Goal: Task Accomplishment & Management: Manage account settings

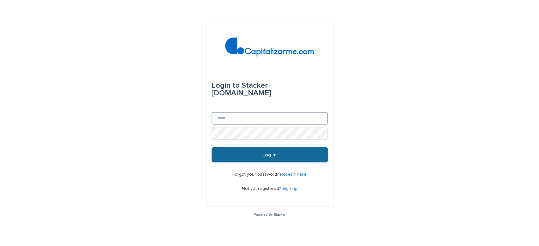
type input "**********"
click at [237, 156] on button "Log in" at bounding box center [269, 154] width 116 height 15
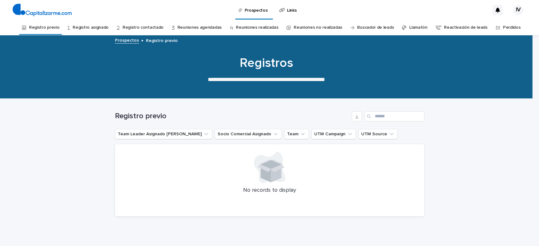
click at [91, 27] on link "Registro asignado" at bounding box center [91, 27] width 36 height 15
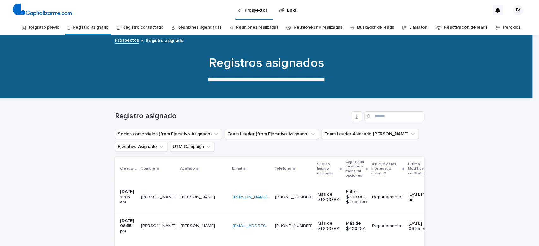
click at [48, 31] on link "Registro previo" at bounding box center [44, 27] width 30 height 15
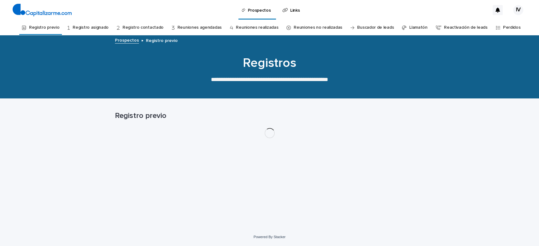
click at [91, 25] on link "Registro asignado" at bounding box center [91, 27] width 36 height 15
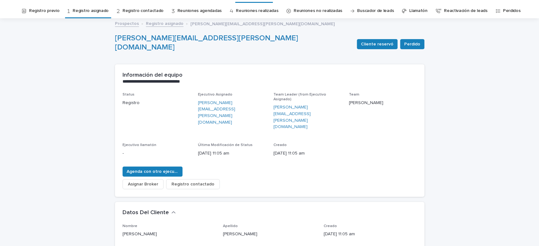
scroll to position [33, 0]
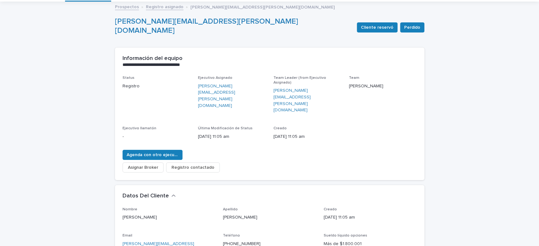
click at [149, 164] on span "Asignar Broker" at bounding box center [143, 167] width 30 height 6
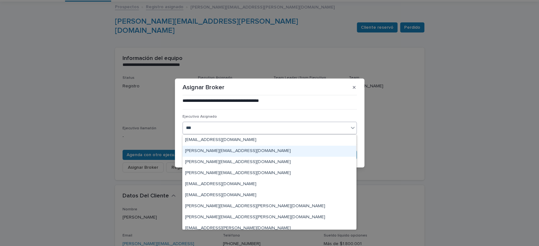
type input "****"
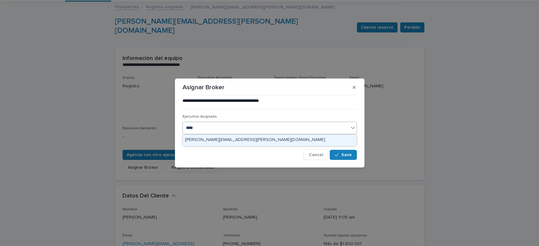
click at [246, 143] on div "[PERSON_NAME][EMAIL_ADDRESS][PERSON_NAME][DOMAIN_NAME]" at bounding box center [269, 140] width 174 height 11
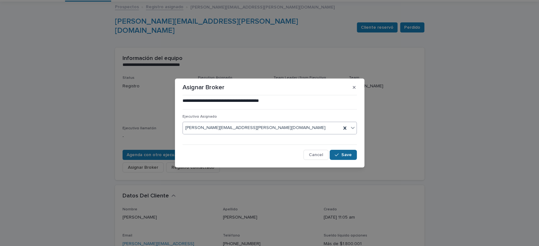
click at [355, 154] on button "Save" at bounding box center [342, 155] width 27 height 10
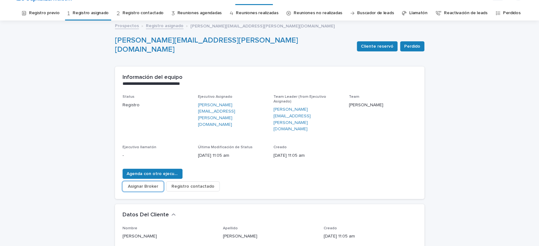
scroll to position [0, 0]
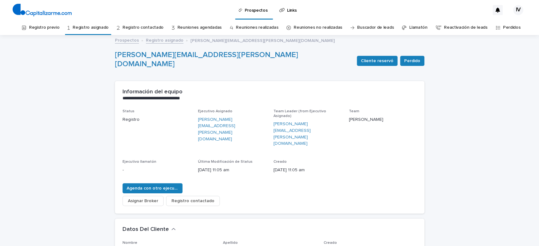
click at [86, 27] on link "Registro asignado" at bounding box center [91, 27] width 36 height 15
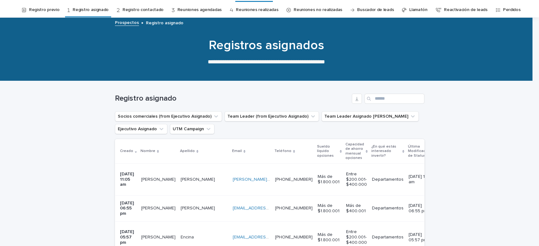
scroll to position [17, 0]
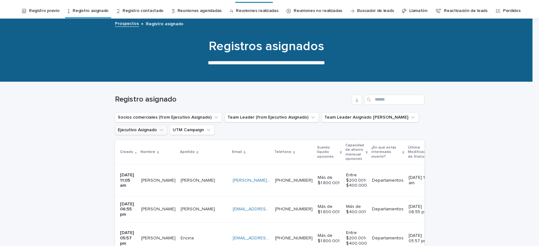
click at [158, 131] on icon "Ejecutivo Asignado" at bounding box center [161, 130] width 6 height 6
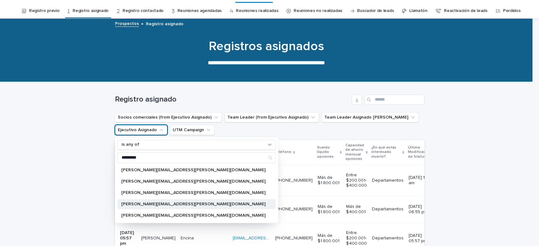
type input "*********"
click at [169, 204] on p "[PERSON_NAME][EMAIL_ADDRESS][PERSON_NAME][DOMAIN_NAME]" at bounding box center [193, 204] width 144 height 4
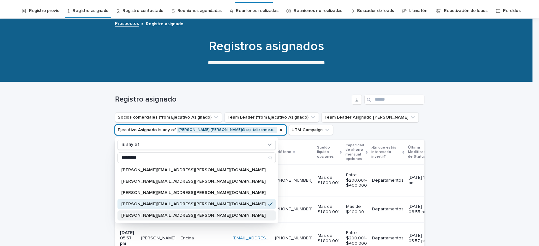
click at [169, 218] on div "[PERSON_NAME][EMAIL_ADDRESS][PERSON_NAME][DOMAIN_NAME]" at bounding box center [196, 215] width 158 height 10
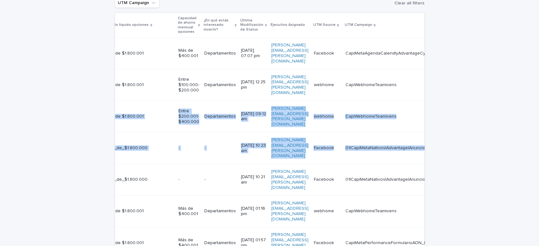
scroll to position [0, 399]
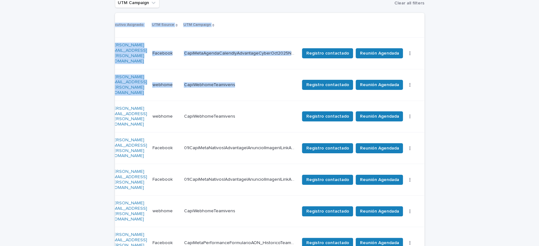
drag, startPoint x: 325, startPoint y: 87, endPoint x: 462, endPoint y: 92, distance: 137.7
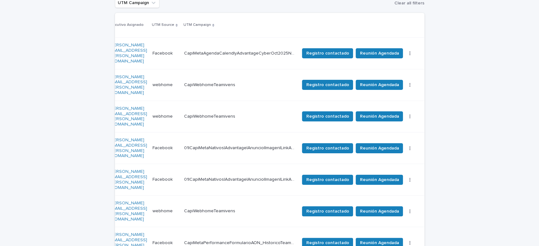
click at [273, 111] on div "CapiWebhomeTeamivens CapiWebhomeTeamivens" at bounding box center [239, 116] width 110 height 10
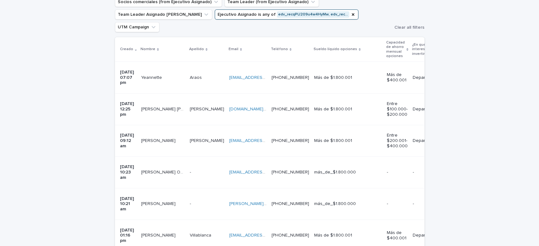
scroll to position [273, 0]
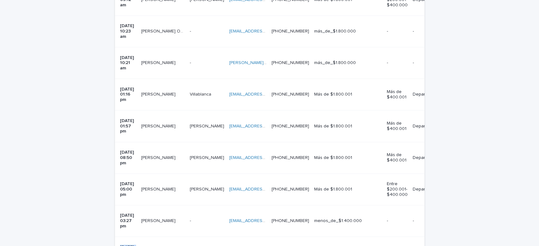
drag, startPoint x: 527, startPoint y: 113, endPoint x: 524, endPoint y: 139, distance: 26.4
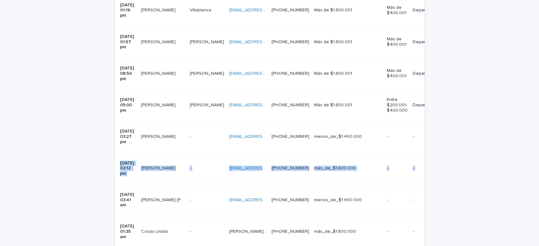
scroll to position [358, 0]
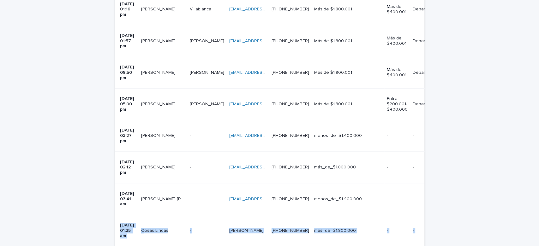
drag, startPoint x: 531, startPoint y: 149, endPoint x: 538, endPoint y: 67, distance: 82.0
click at [538, 67] on div "**********" at bounding box center [269, 123] width 539 height 246
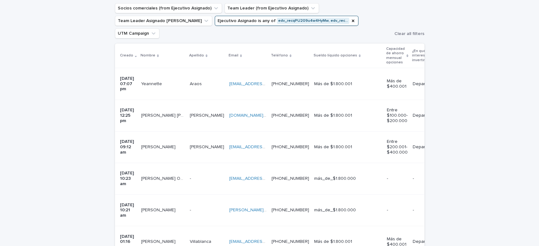
scroll to position [120, 0]
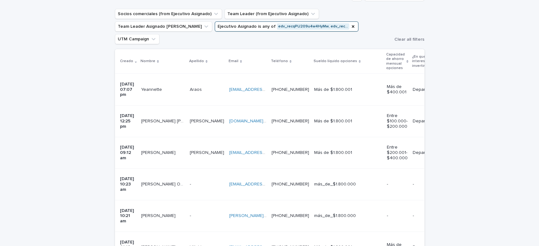
click at [369, 77] on td "Más de $1.800.001" at bounding box center [347, 90] width 73 height 32
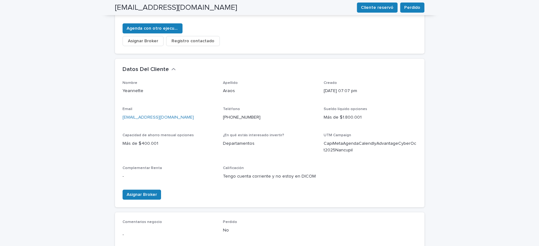
scroll to position [168, 0]
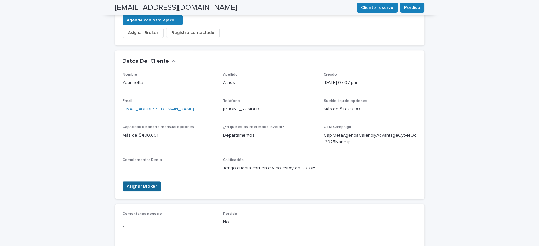
click at [140, 183] on span "Asignar Broker" at bounding box center [142, 186] width 30 height 6
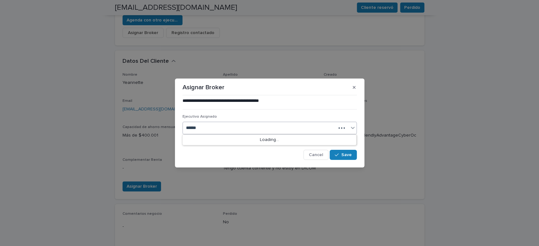
type input "*******"
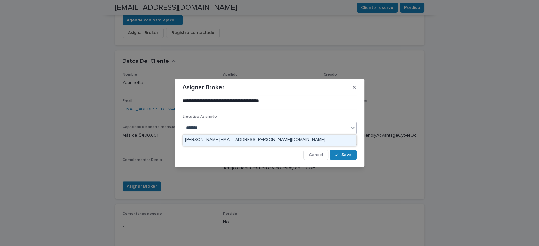
click at [274, 145] on div "[PERSON_NAME][EMAIL_ADDRESS][PERSON_NAME][DOMAIN_NAME]" at bounding box center [269, 140] width 174 height 11
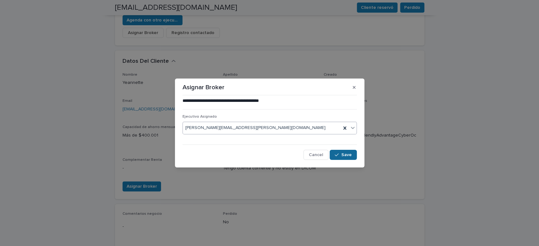
click at [350, 156] on span "Save" at bounding box center [346, 155] width 10 height 4
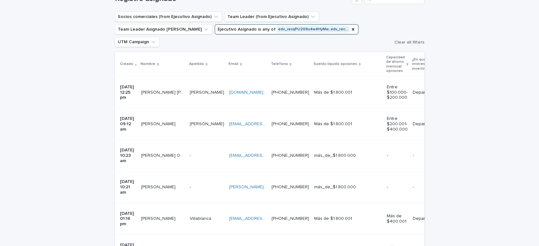
scroll to position [120, 0]
